Goal: Transaction & Acquisition: Purchase product/service

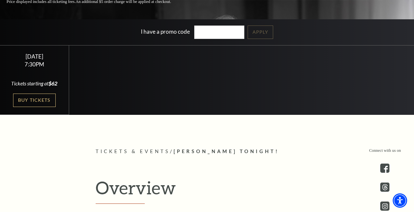
scroll to position [151, 0]
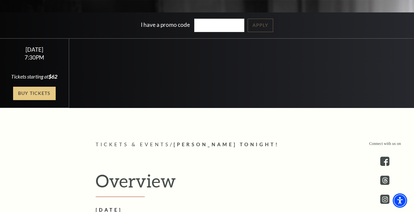
click at [48, 100] on link "Buy Tickets" at bounding box center [34, 93] width 43 height 13
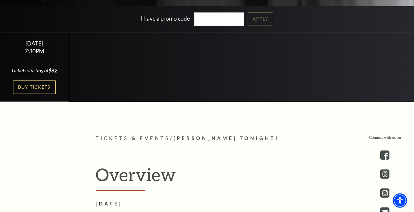
scroll to position [158, 0]
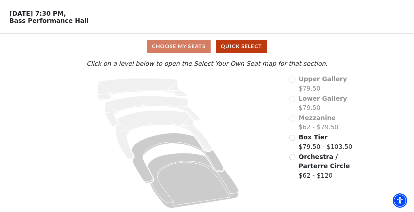
scroll to position [100, 0]
click at [325, 170] on span "Orchestra / Parterre Circle" at bounding box center [324, 161] width 51 height 17
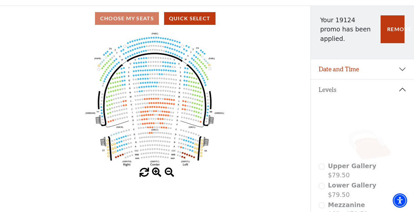
scroll to position [48, 0]
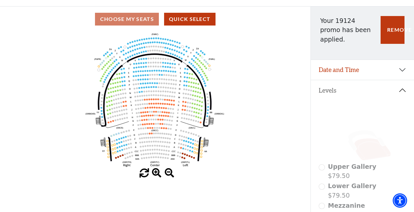
click at [145, 26] on div "Choose My Seats Quick Select" at bounding box center [155, 19] width 311 height 13
click at [137, 26] on div "Choose My Seats Quick Select" at bounding box center [155, 19] width 311 height 13
click at [201, 52] on circle at bounding box center [201, 51] width 2 height 2
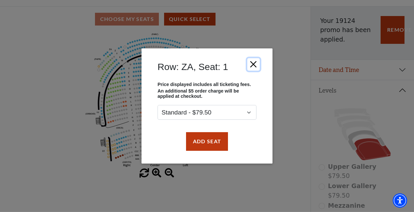
click at [255, 58] on button "Close" at bounding box center [253, 64] width 12 height 12
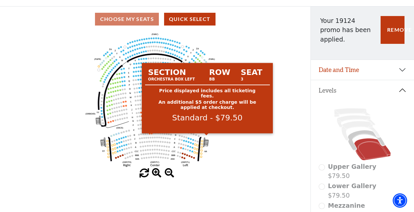
click at [207, 117] on circle at bounding box center [208, 116] width 2 height 2
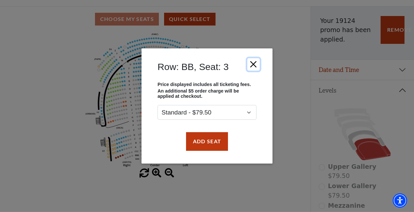
click at [254, 58] on button "Close" at bounding box center [253, 64] width 12 height 12
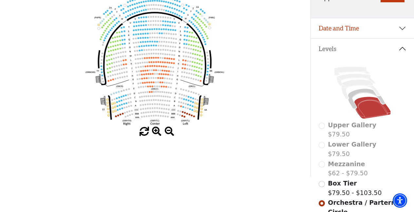
scroll to position [91, 0]
